Goal: Task Accomplishment & Management: Manage account settings

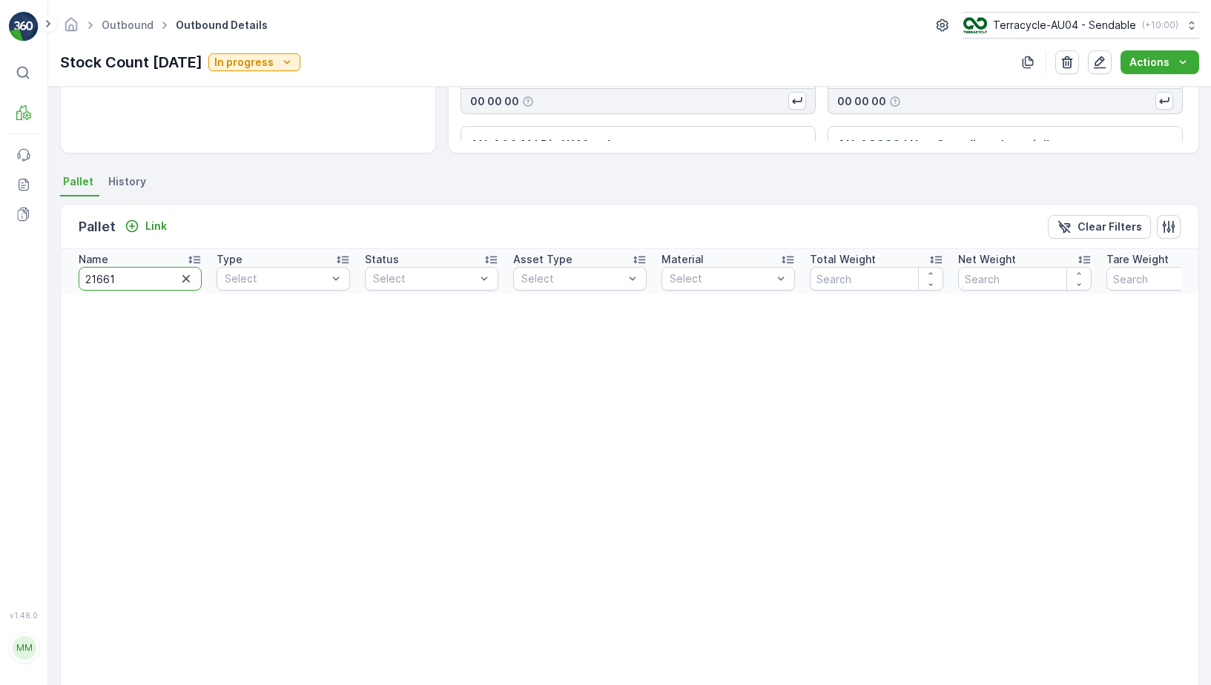
drag, startPoint x: 119, startPoint y: 281, endPoint x: -11, endPoint y: 281, distance: 129.8
click at [0, 281] on html "⌘B MRF Events Reports Documents v 1.48.0 MM MRF.AU04 monika.tur@terracycle.com …" at bounding box center [605, 342] width 1211 height 685
type input "21"
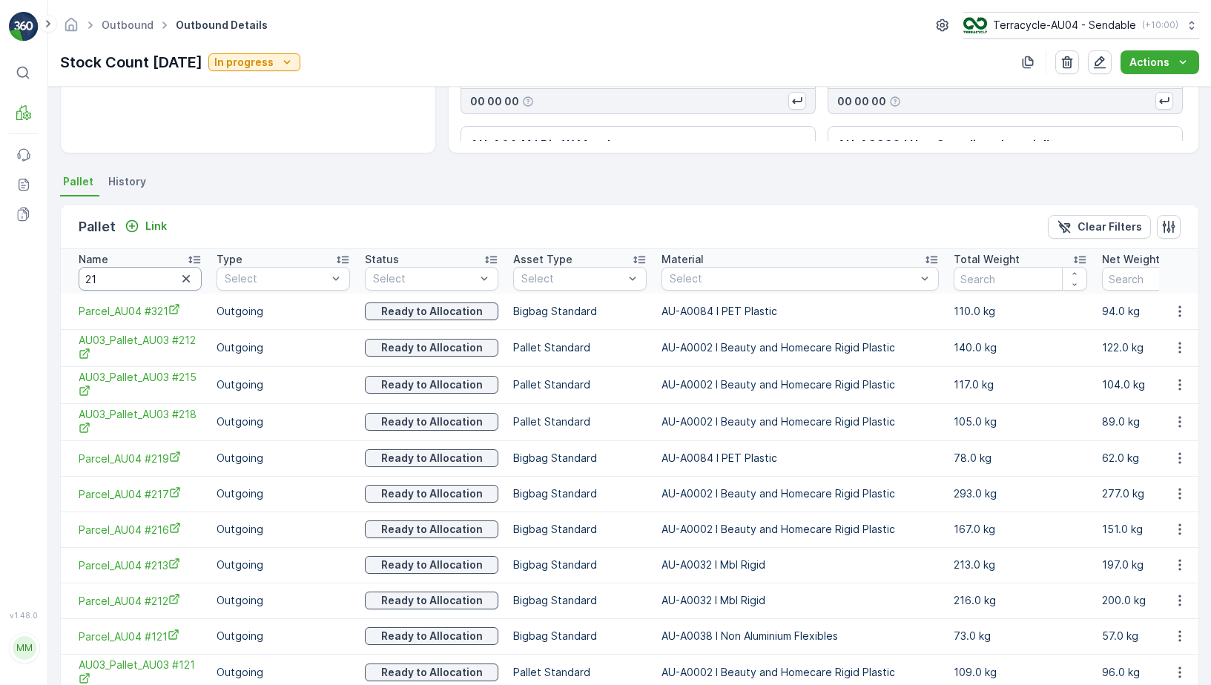
click at [148, 280] on input "21" at bounding box center [140, 279] width 123 height 24
type input "21628"
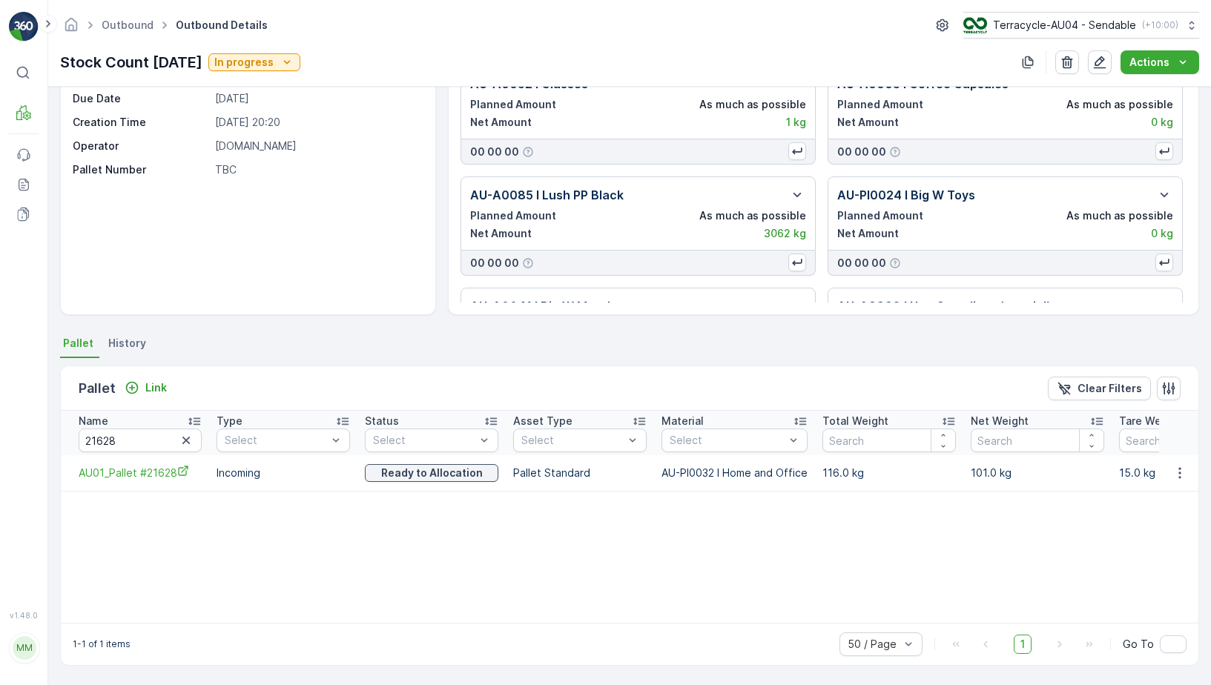
scroll to position [80, 0]
drag, startPoint x: 73, startPoint y: 472, endPoint x: 200, endPoint y: 472, distance: 126.1
click at [202, 472] on td "AU01_Pallet #21628" at bounding box center [135, 473] width 148 height 36
copy span "AU01_Pallet #21628"
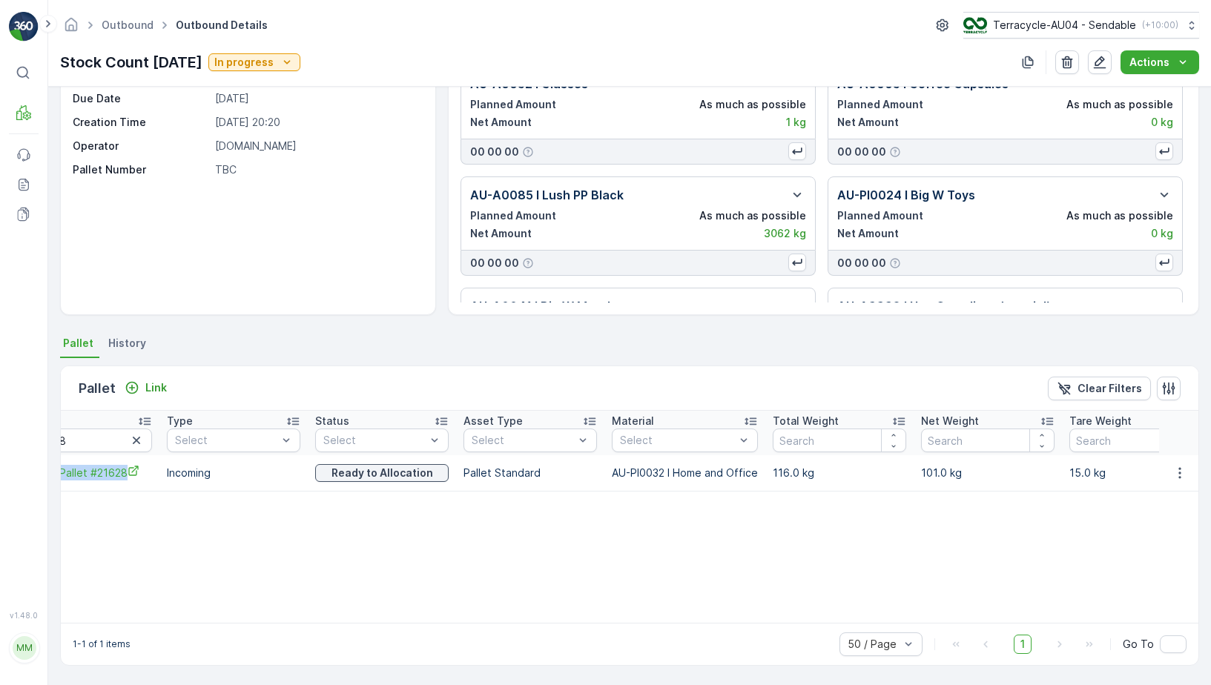
scroll to position [0, 105]
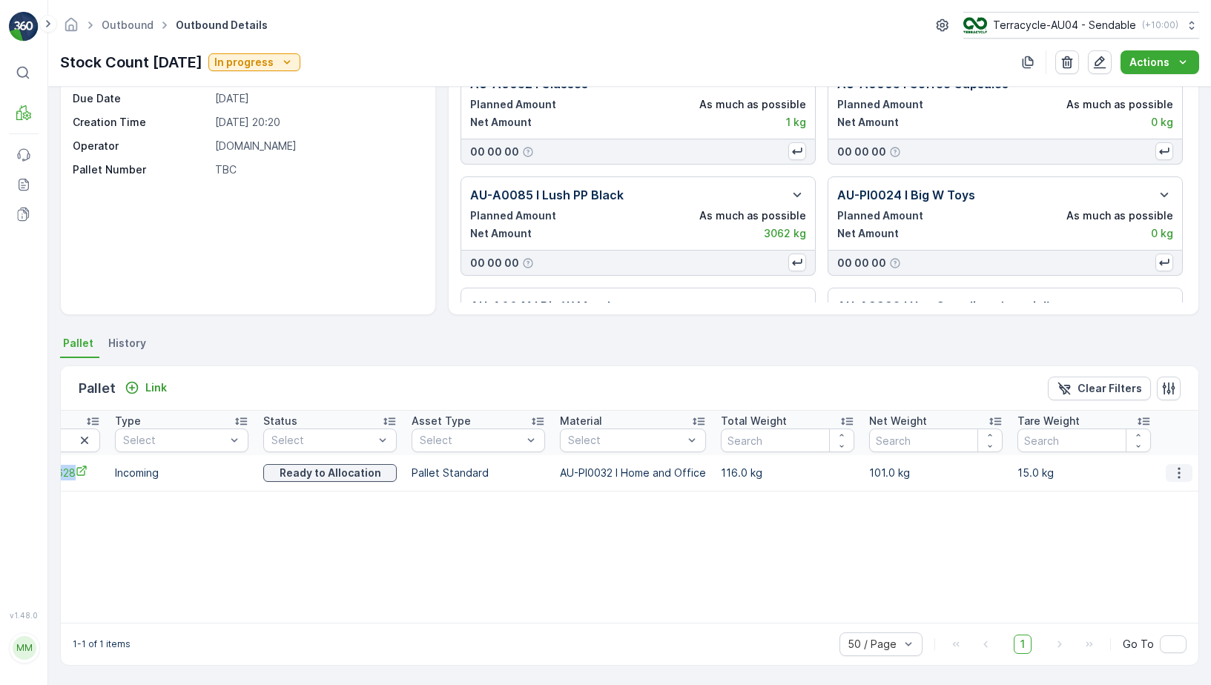
click at [1182, 481] on button "button" at bounding box center [1179, 473] width 27 height 18
click at [1160, 530] on span "Unlink Pallet" at bounding box center [1149, 522] width 60 height 15
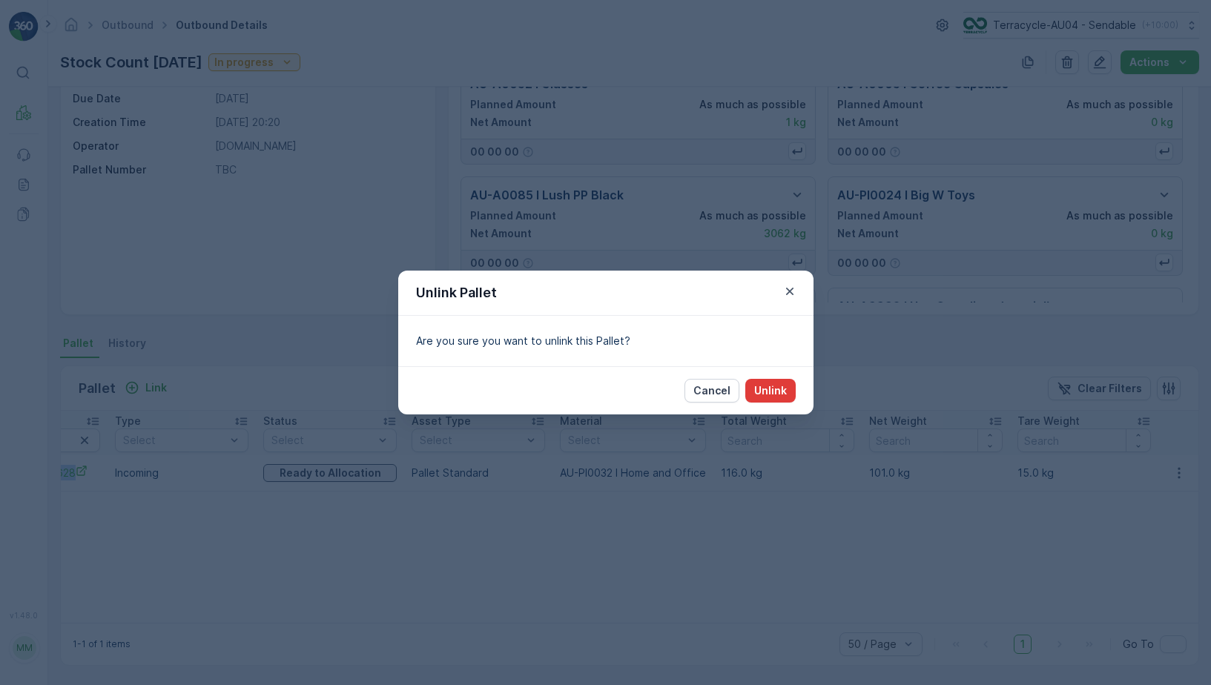
click at [764, 394] on p "Unlink" at bounding box center [770, 390] width 33 height 15
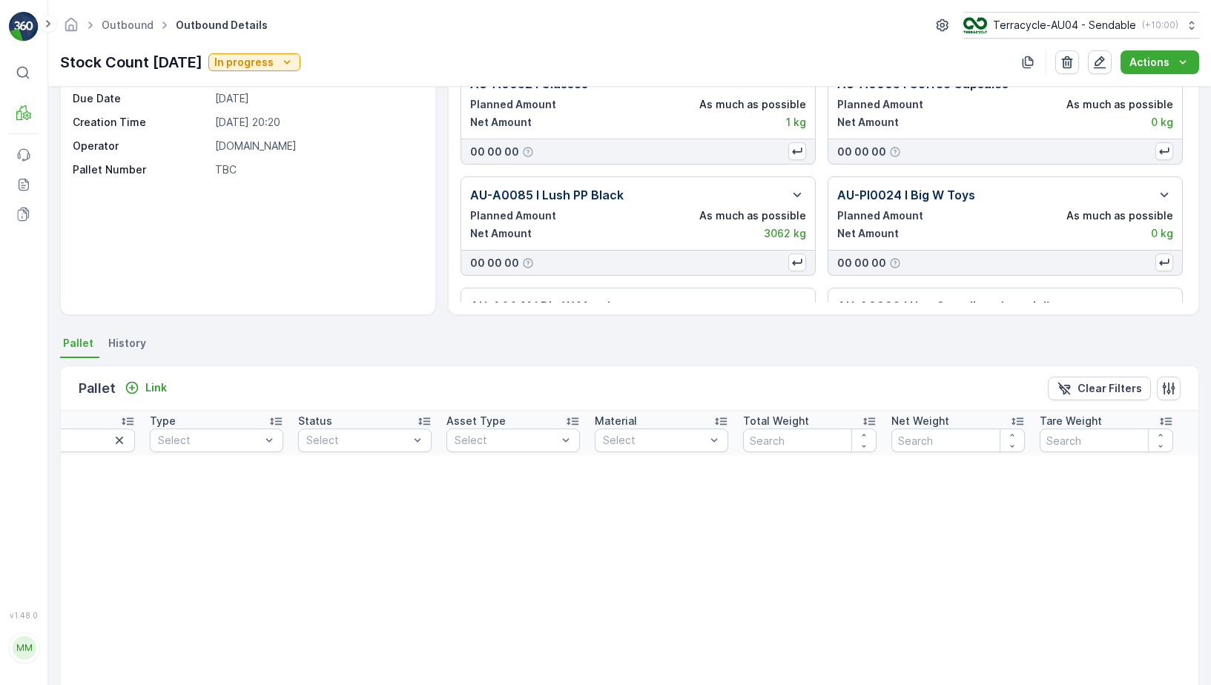
scroll to position [0, 0]
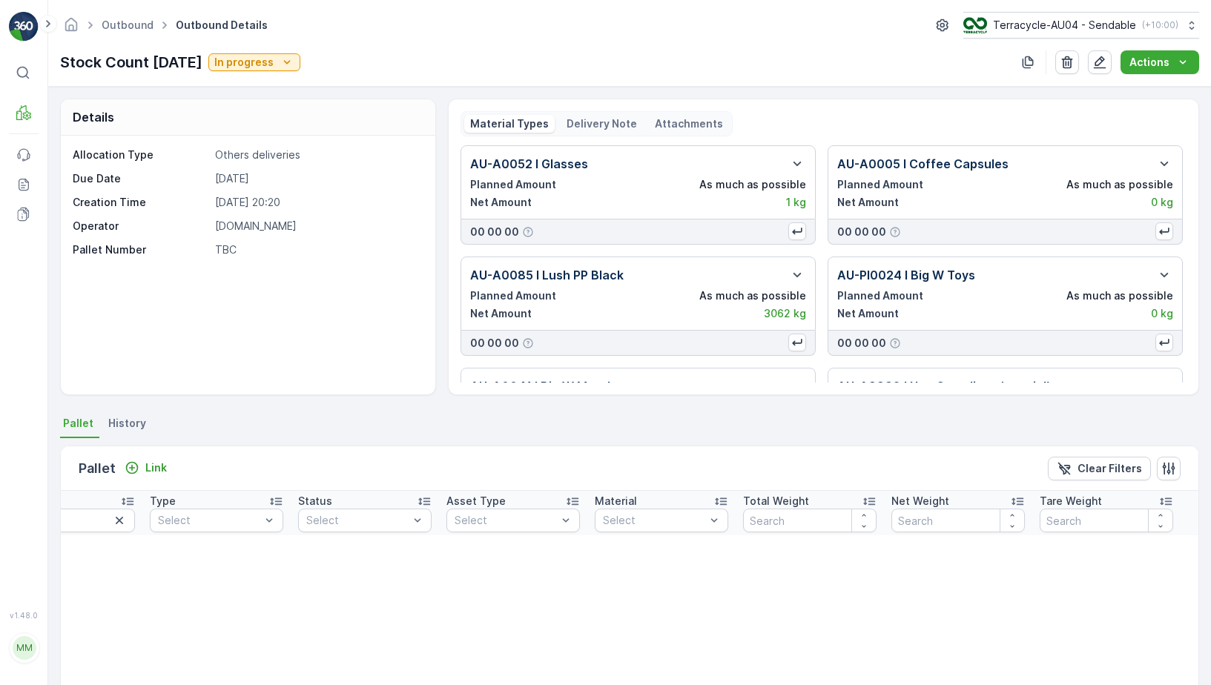
click at [21, 67] on icon at bounding box center [23, 73] width 13 height 13
click at [30, 112] on icon at bounding box center [23, 112] width 15 height 15
click at [70, 151] on p "Pallet" at bounding box center [68, 153] width 28 height 15
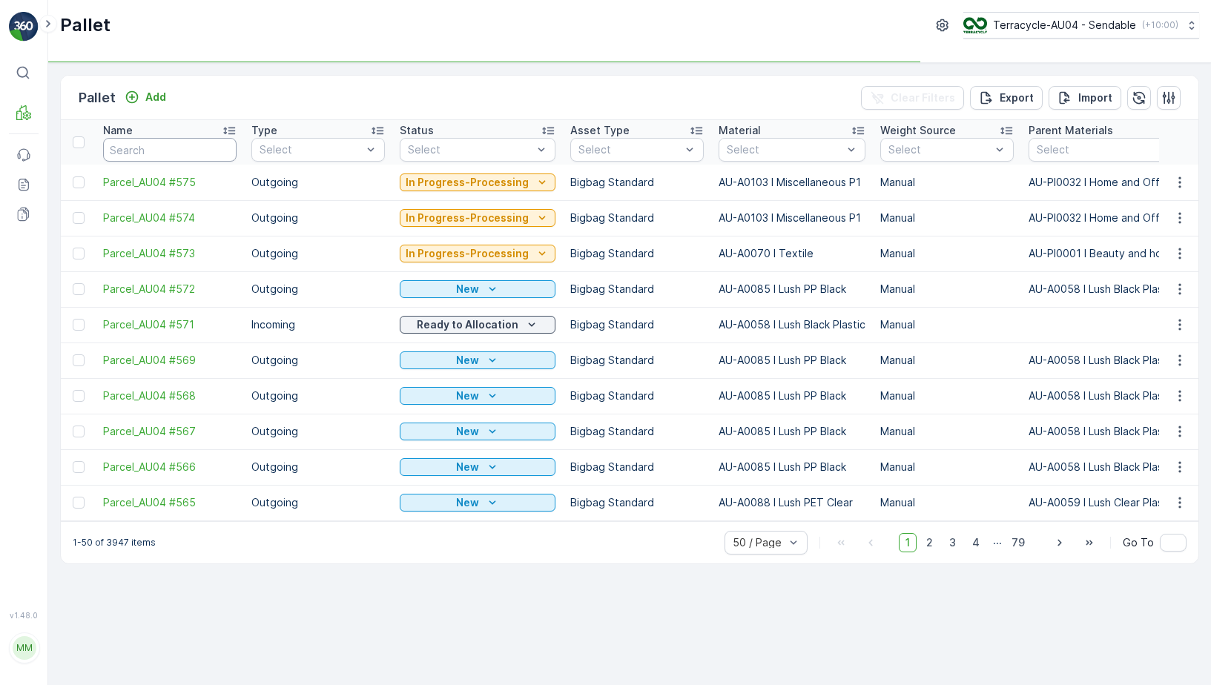
click at [185, 144] on input "text" at bounding box center [170, 150] width 134 height 24
type input "957"
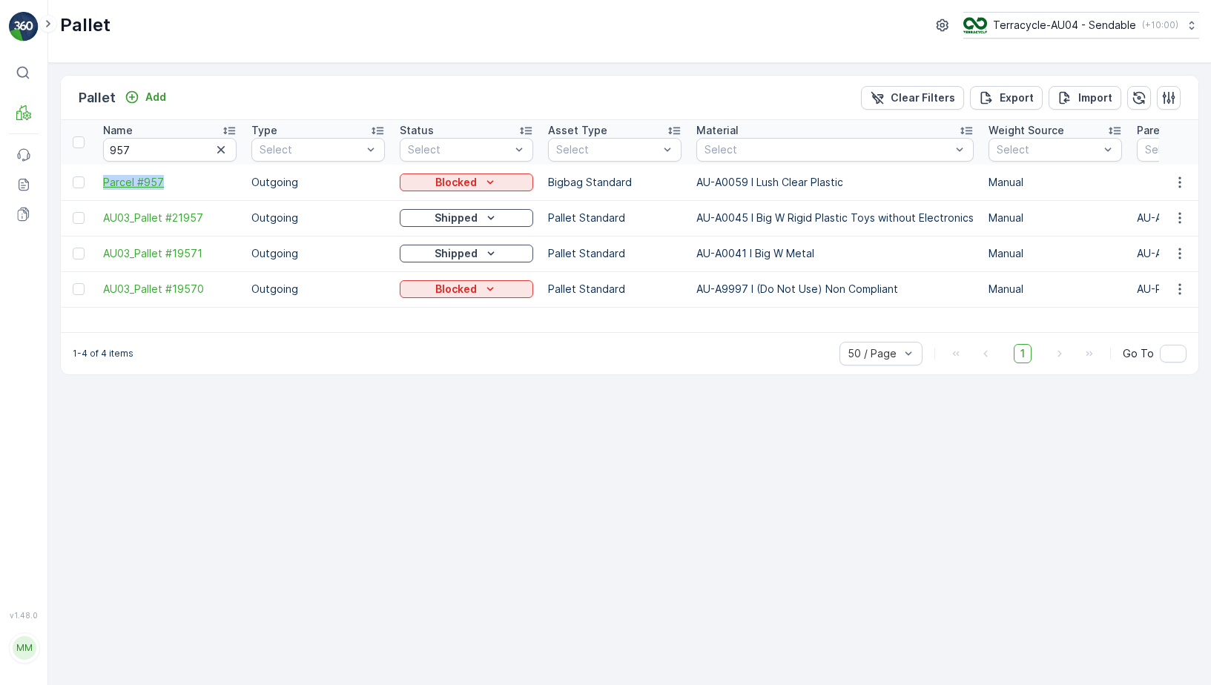
drag, startPoint x: 99, startPoint y: 180, endPoint x: 178, endPoint y: 180, distance: 79.4
click at [178, 180] on td "Parcel #957" at bounding box center [170, 183] width 148 height 36
copy span "Parcel #957"
click at [159, 157] on input "957" at bounding box center [170, 150] width 134 height 24
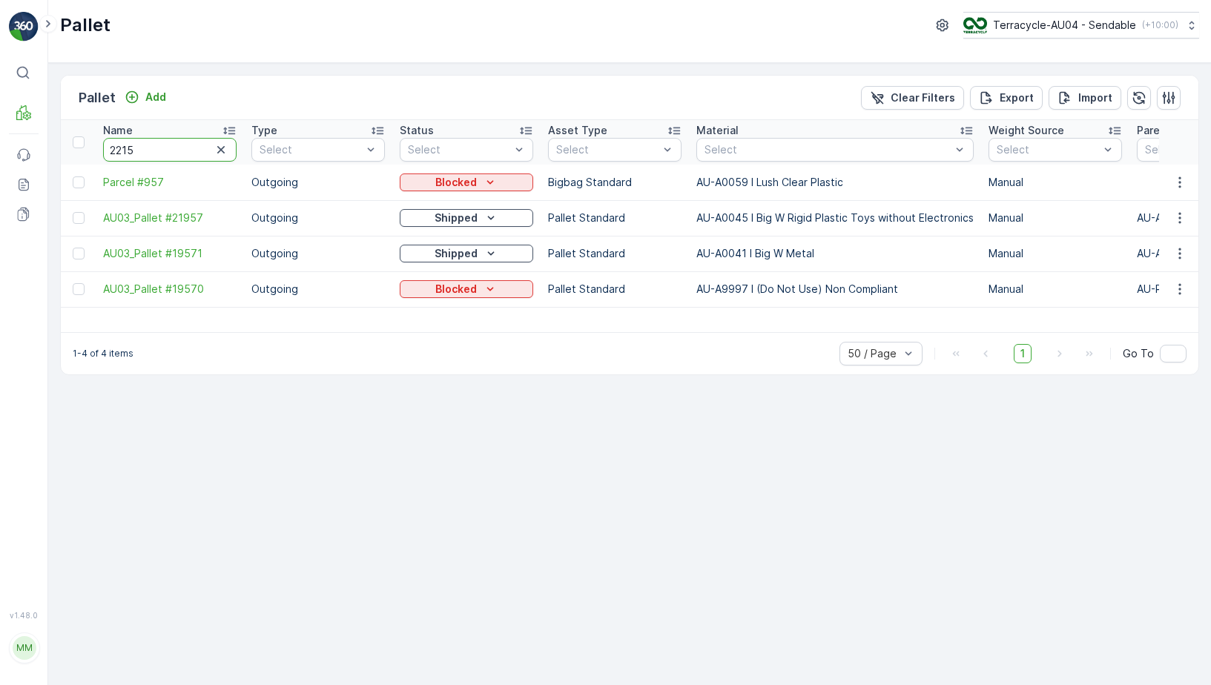
type input "22159"
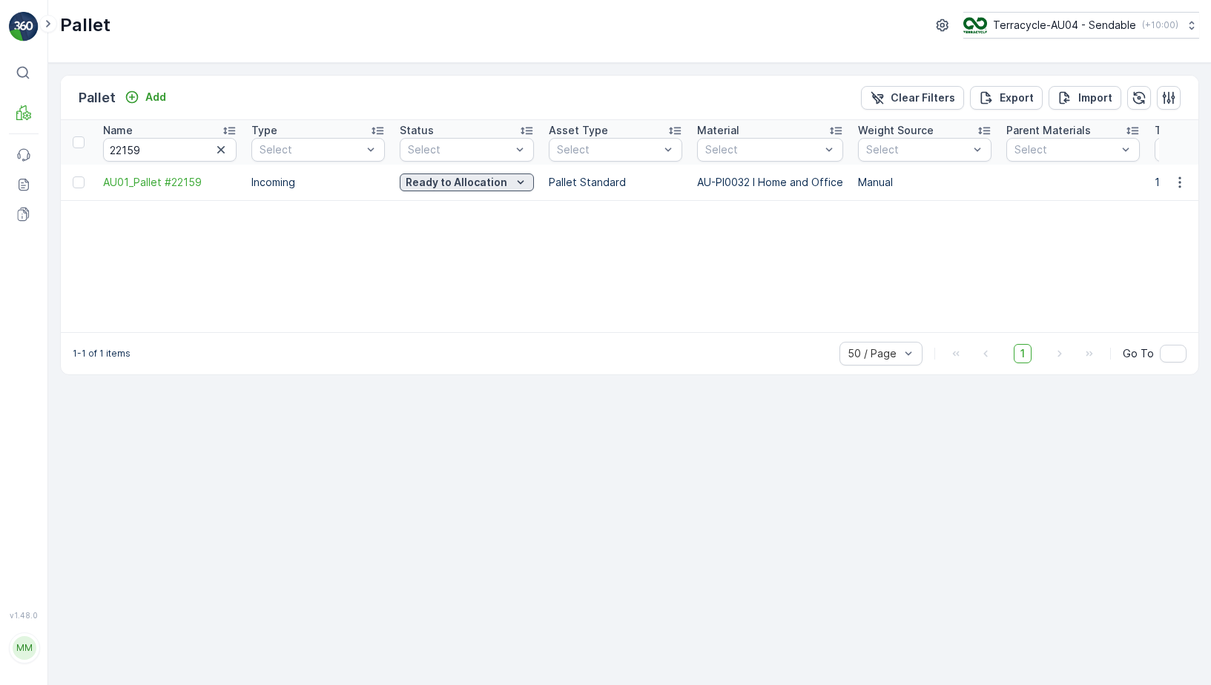
click at [423, 185] on p "Ready to Allocation" at bounding box center [457, 182] width 102 height 15
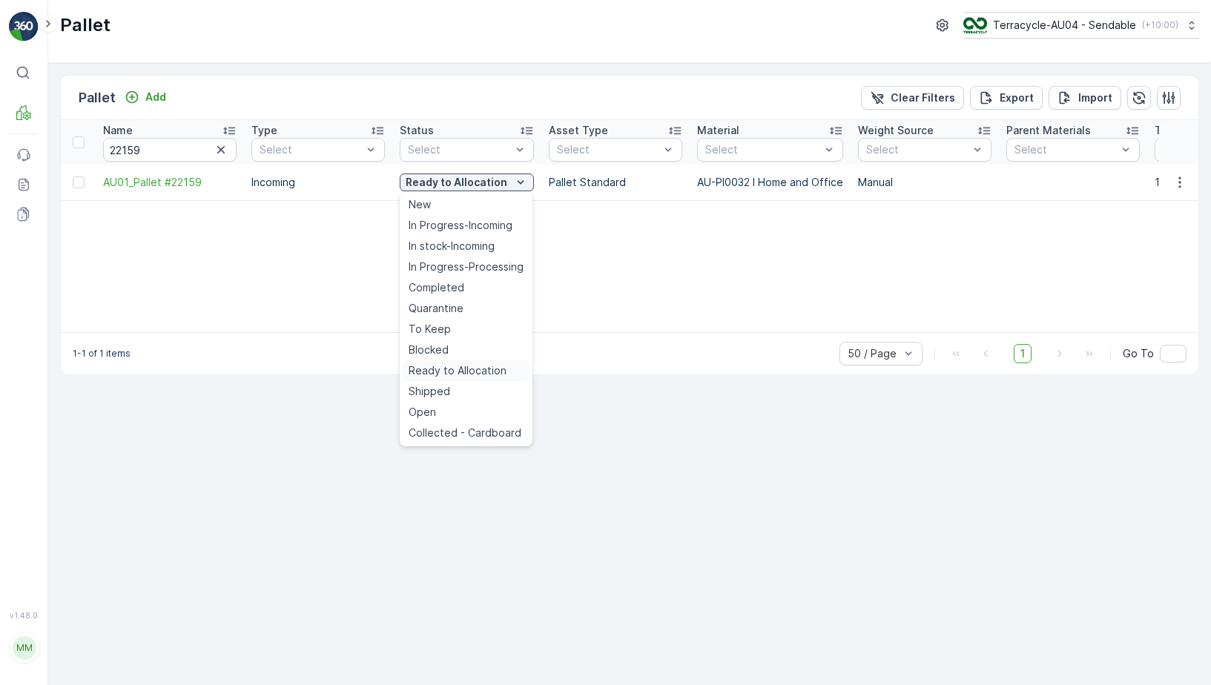
click at [449, 376] on span "Ready to Allocation" at bounding box center [458, 370] width 98 height 15
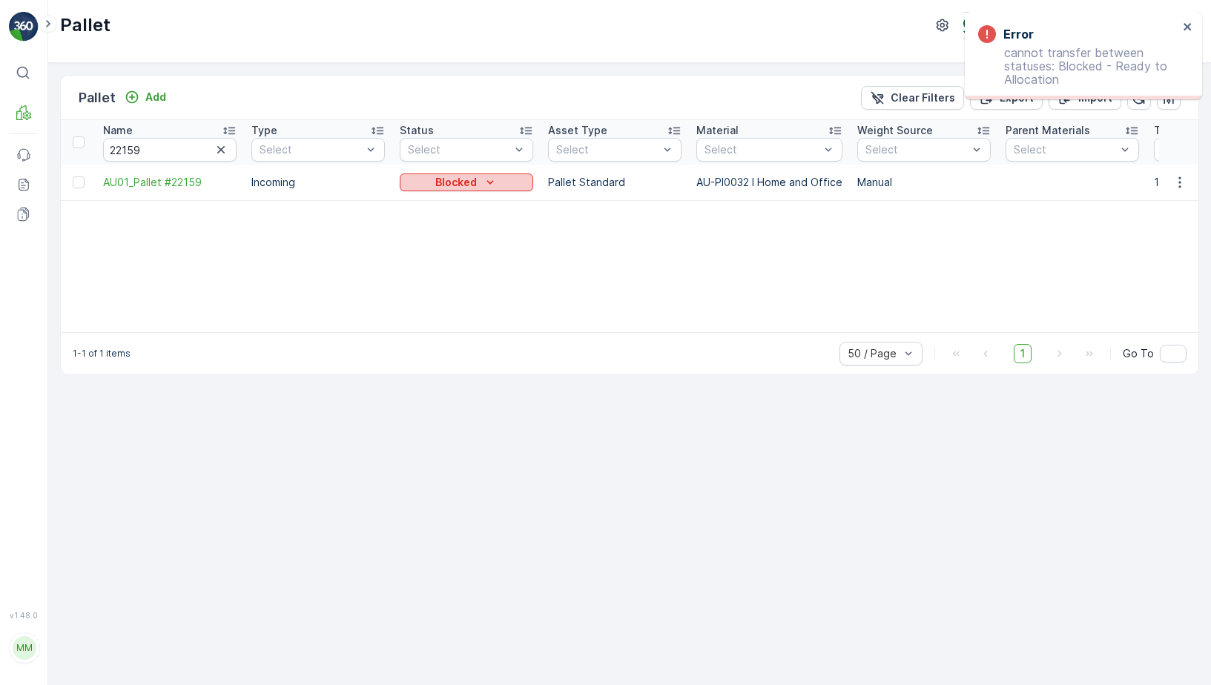
click at [483, 182] on icon "Blocked" at bounding box center [490, 182] width 15 height 15
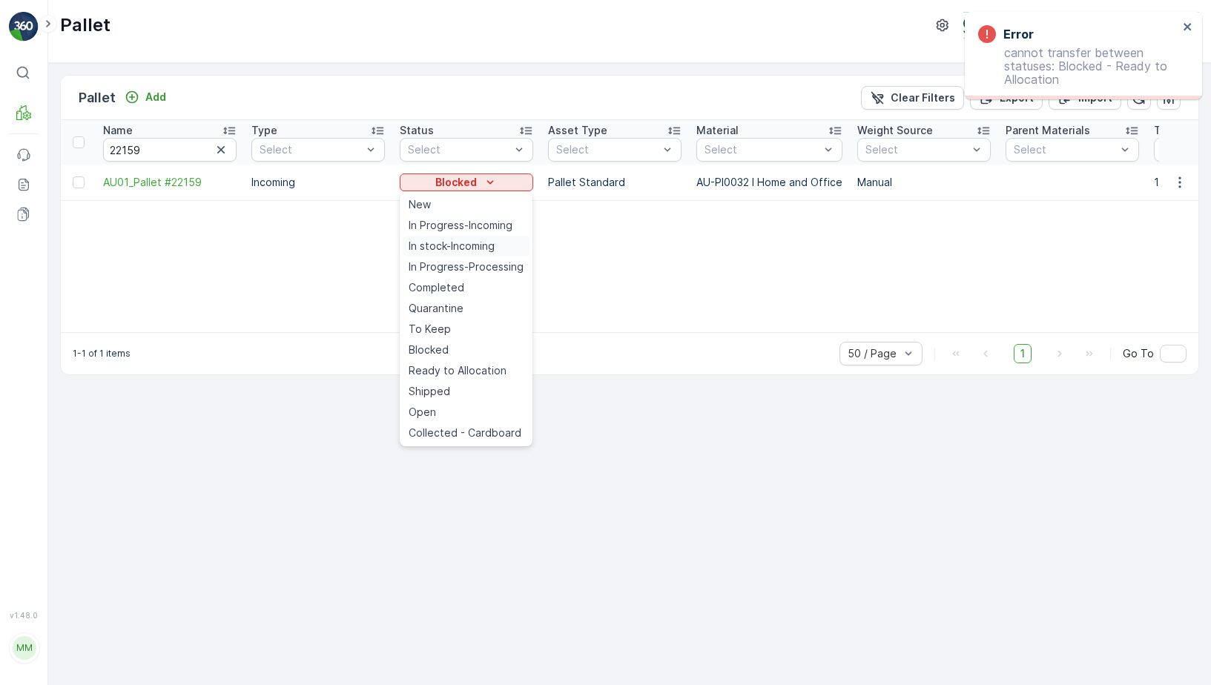
click at [471, 239] on span "In stock-Incoming" at bounding box center [452, 246] width 86 height 15
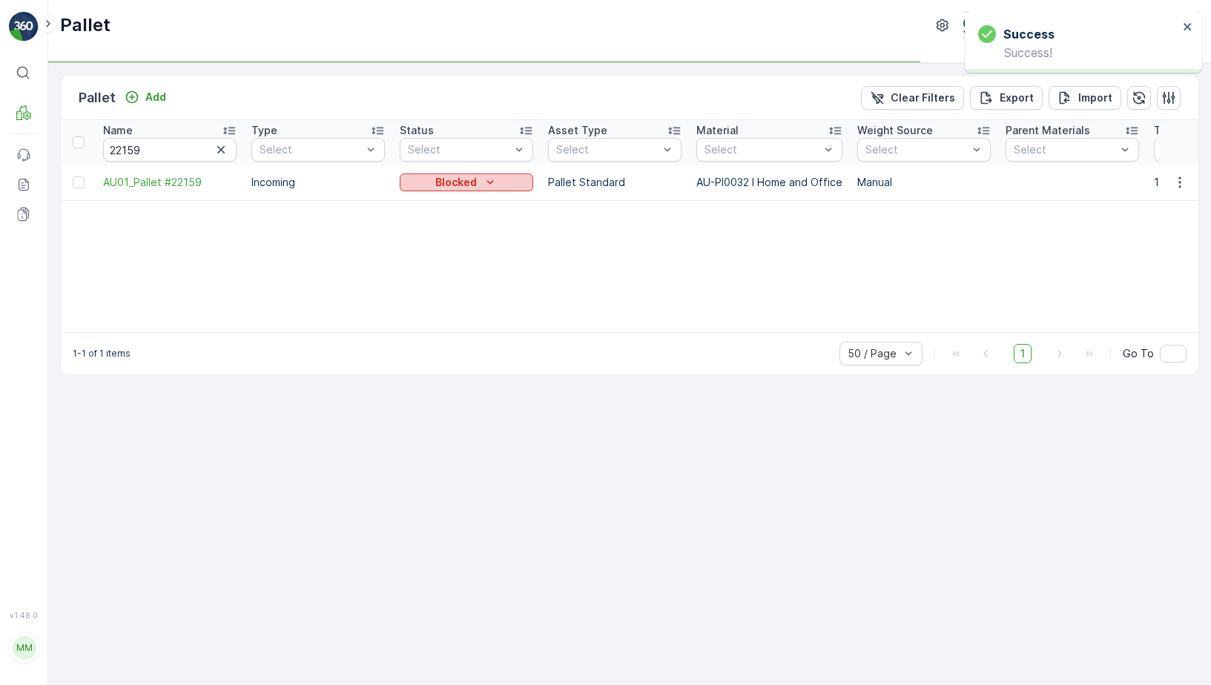
click at [485, 185] on icon "Blocked" at bounding box center [490, 182] width 15 height 15
click at [485, 185] on p "In stock-Incoming" at bounding box center [455, 182] width 93 height 15
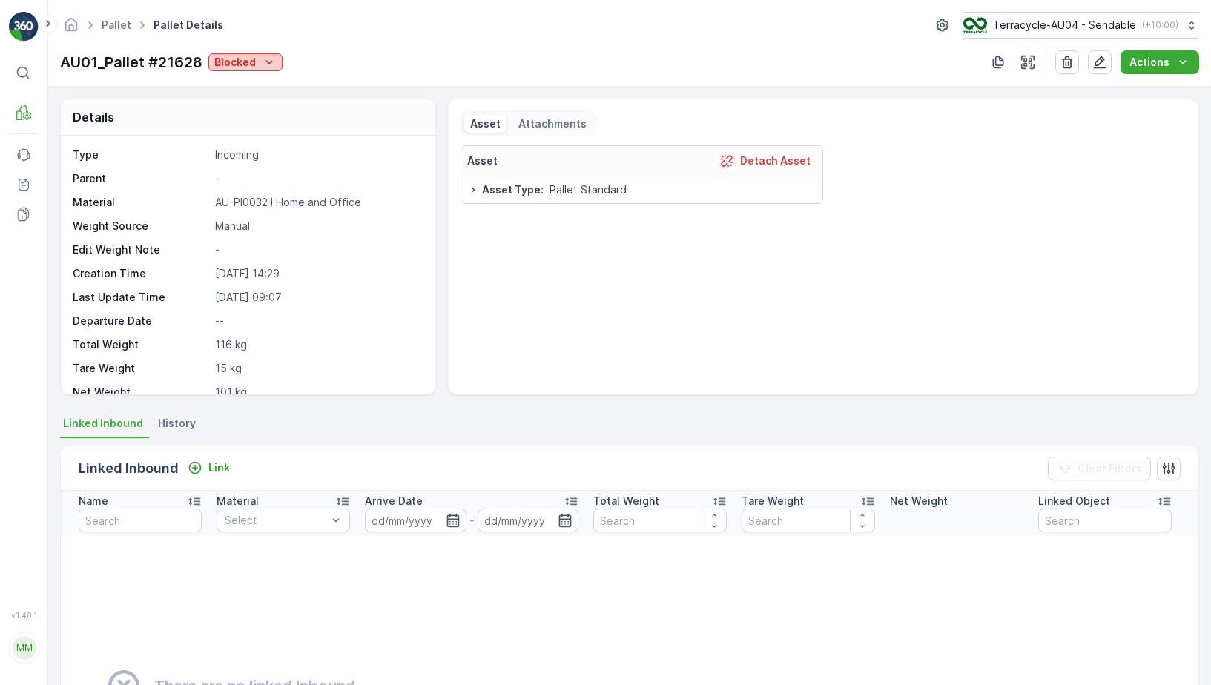
click at [269, 64] on icon "Blocked" at bounding box center [269, 62] width 15 height 15
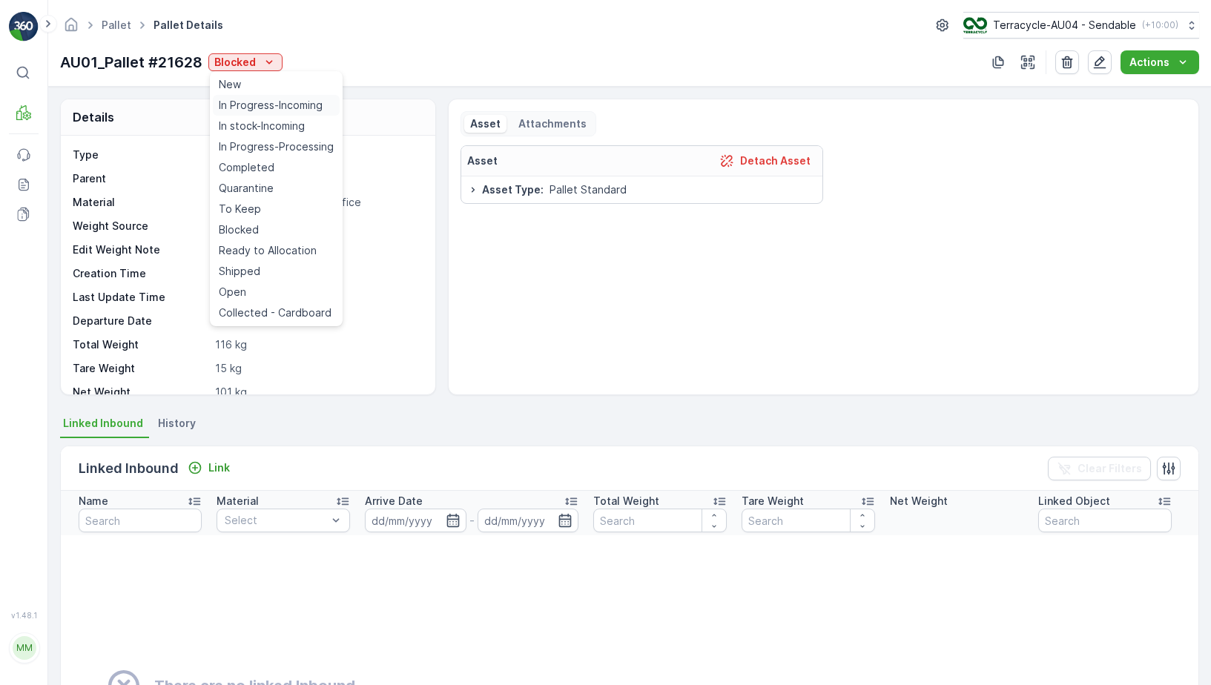
click at [273, 107] on span "In Progress-Incoming" at bounding box center [271, 105] width 104 height 15
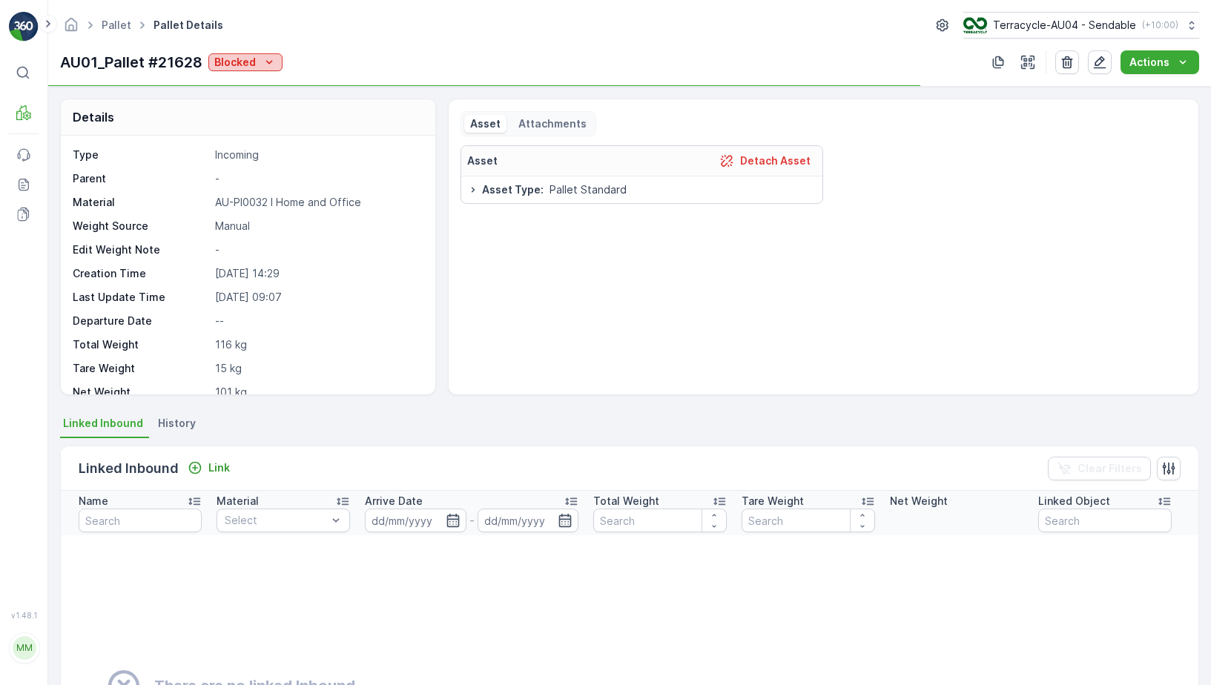
click at [262, 64] on icon "Blocked" at bounding box center [269, 62] width 15 height 15
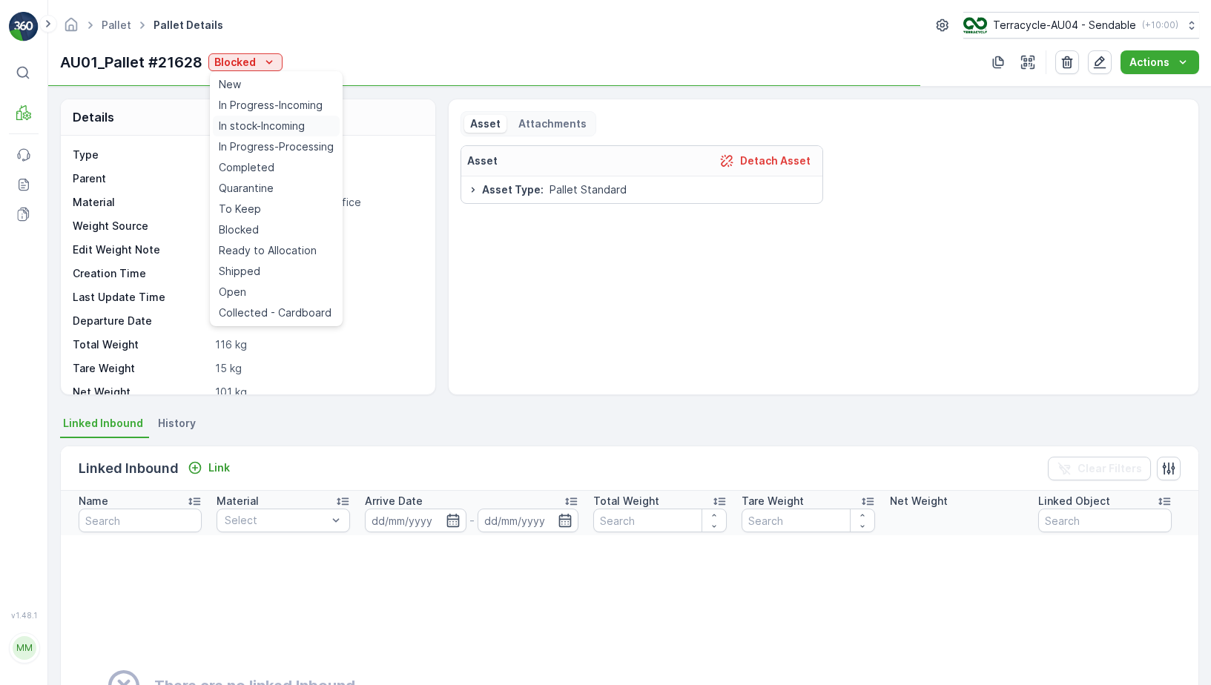
click at [273, 120] on span "In stock-Incoming" at bounding box center [262, 126] width 86 height 15
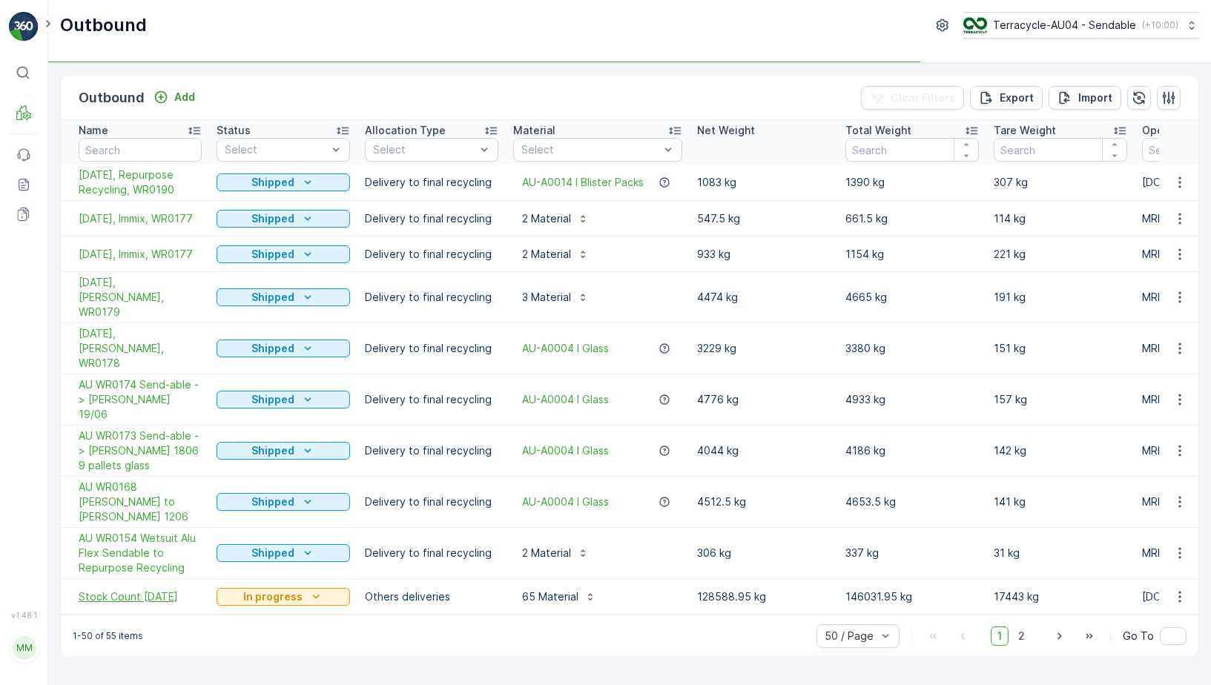
click at [153, 590] on span "Stock Count [DATE]" at bounding box center [140, 597] width 123 height 15
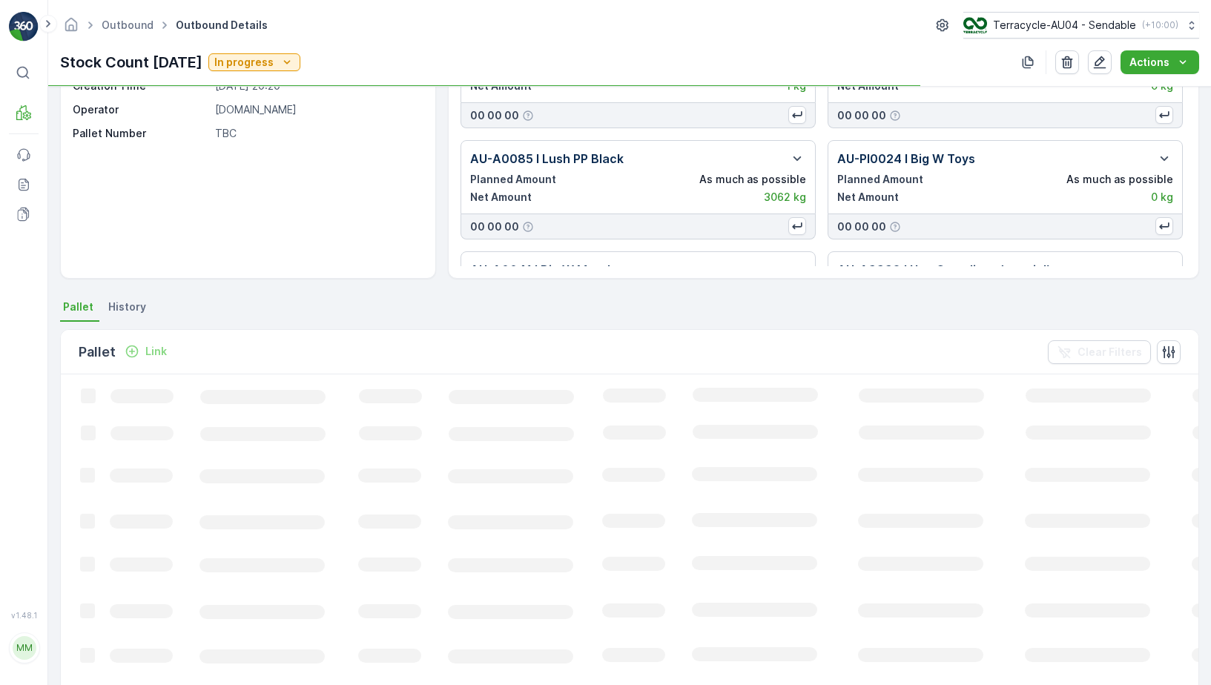
scroll to position [116, 0]
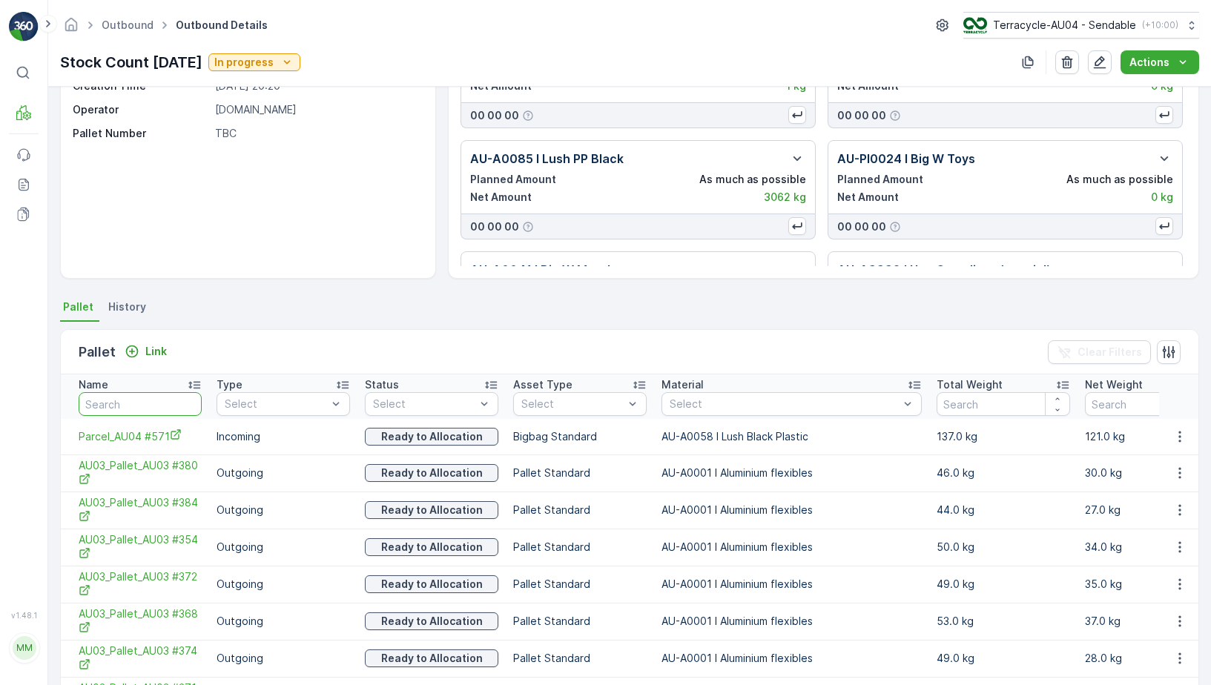
click at [140, 407] on input "text" at bounding box center [140, 404] width 123 height 24
type input "22159"
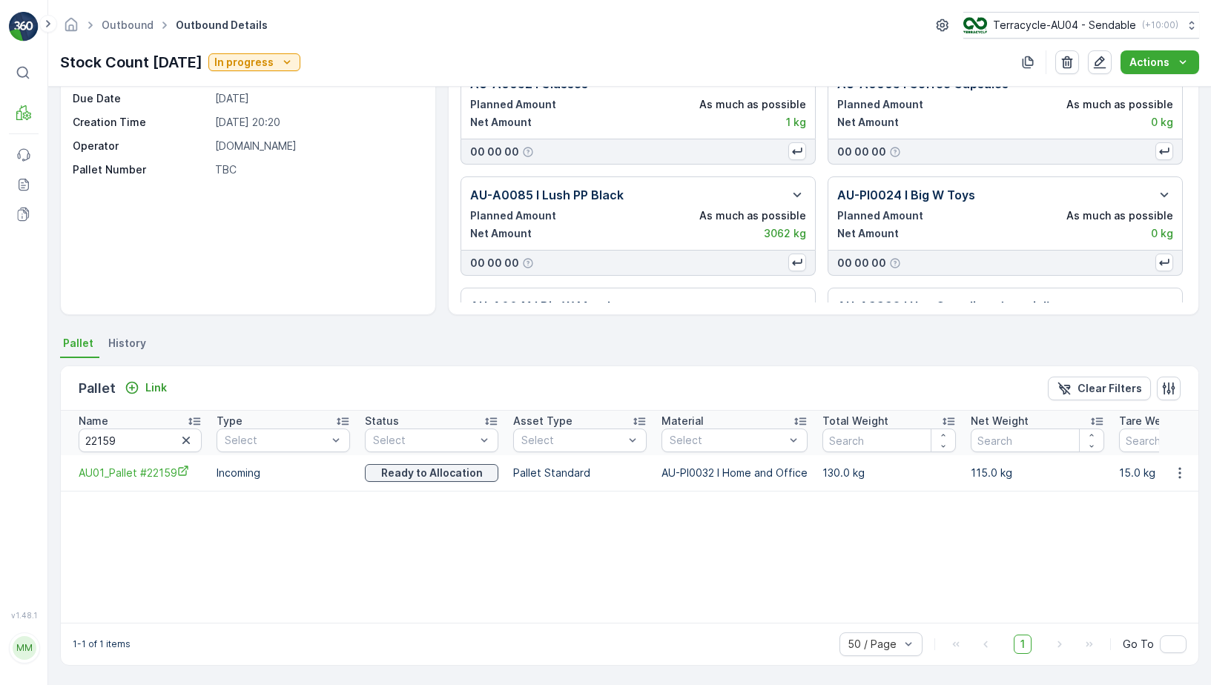
scroll to position [80, 0]
drag, startPoint x: 70, startPoint y: 472, endPoint x: 202, endPoint y: 476, distance: 132.1
click at [203, 476] on td "AU01_Pallet #22159" at bounding box center [135, 473] width 148 height 36
copy span "AU01_Pallet #22159"
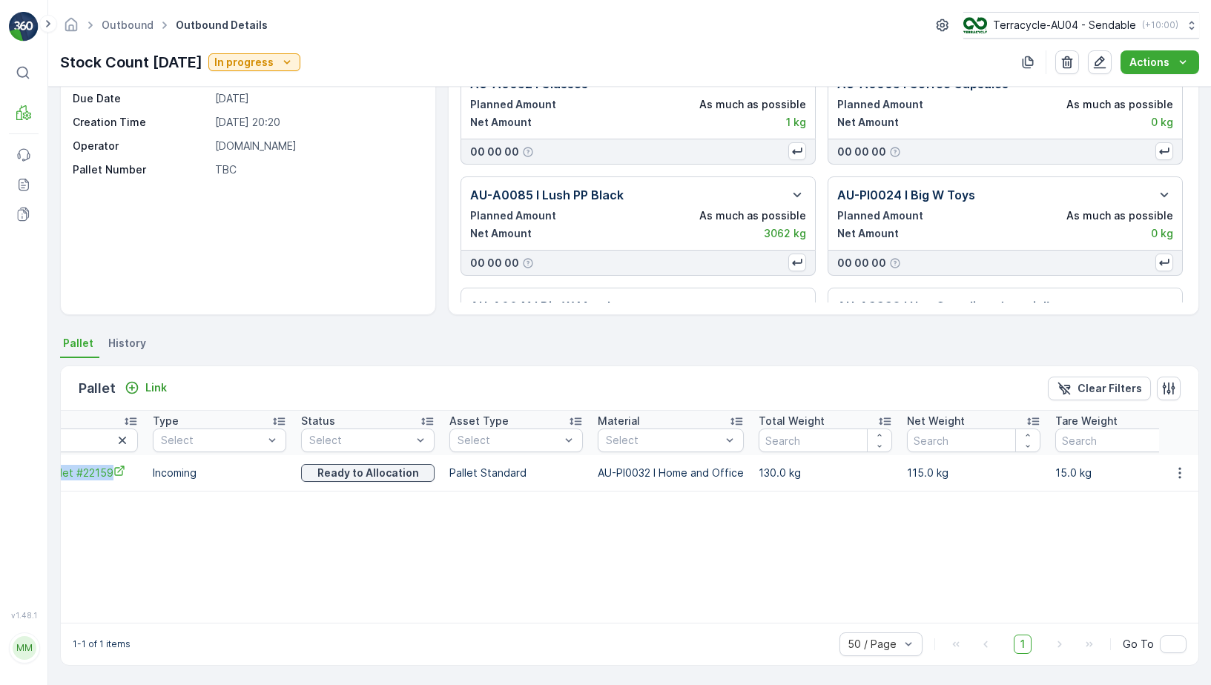
scroll to position [0, 105]
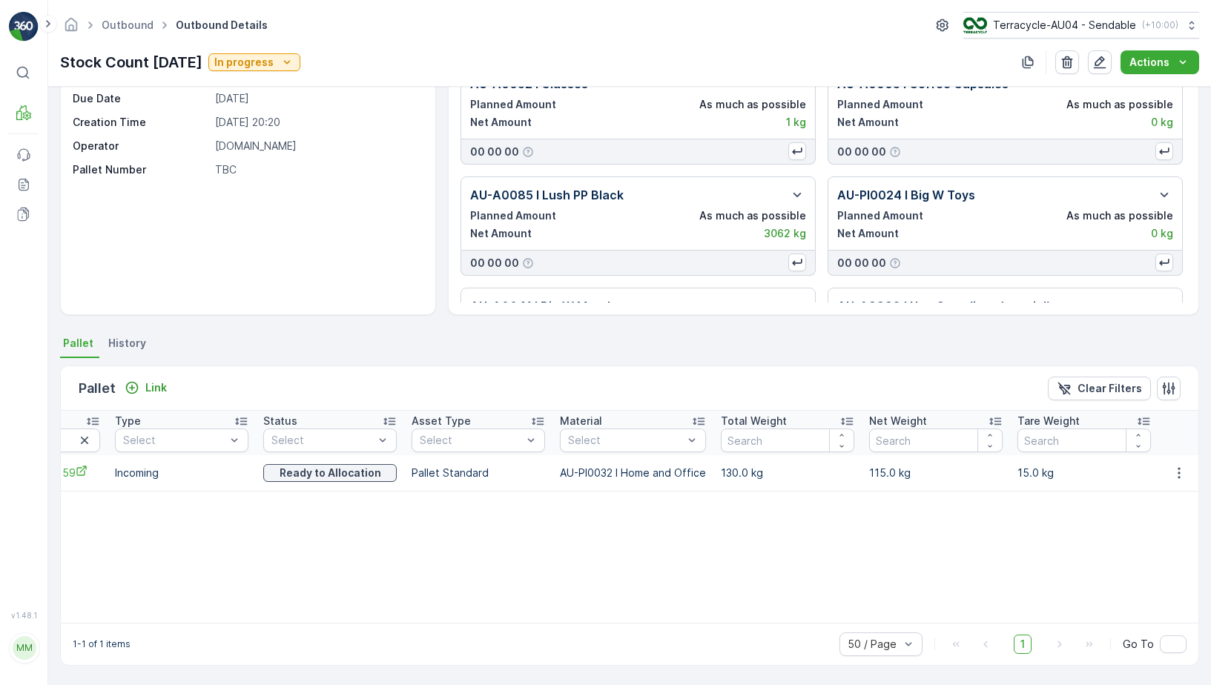
click at [1183, 482] on td at bounding box center [1179, 473] width 40 height 36
click at [1182, 478] on icon "button" at bounding box center [1179, 473] width 15 height 15
click at [1159, 520] on span "Unlink Pallet" at bounding box center [1149, 522] width 60 height 15
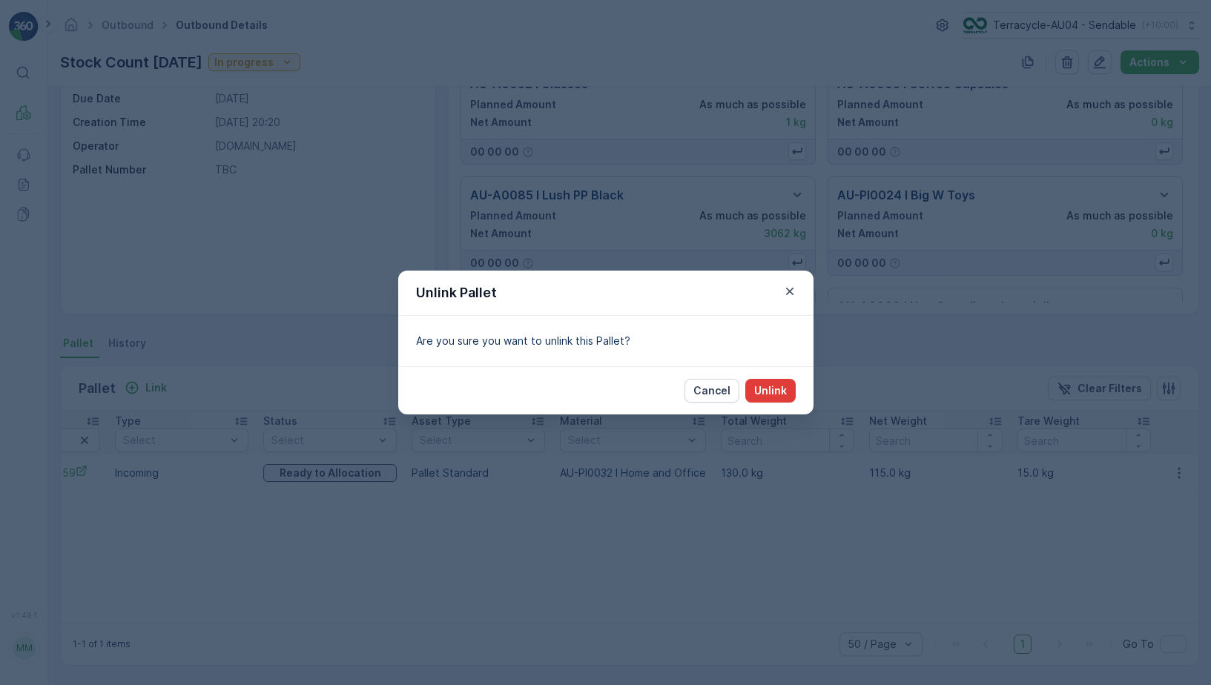
click at [774, 396] on p "Unlink" at bounding box center [770, 390] width 33 height 15
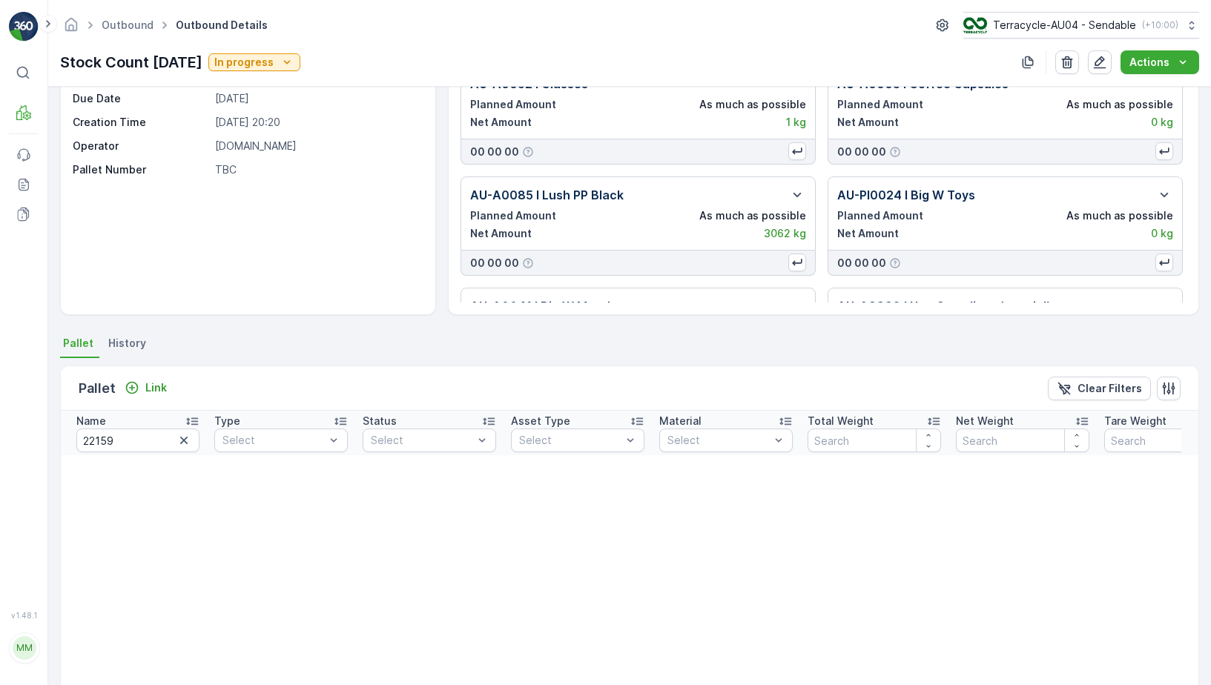
scroll to position [0, 0]
click at [122, 442] on input "22159" at bounding box center [140, 441] width 123 height 24
click at [122, 441] on input "22159" at bounding box center [140, 441] width 123 height 24
